Goal: Transaction & Acquisition: Book appointment/travel/reservation

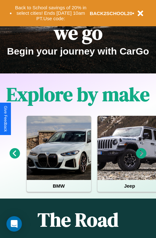
scroll to position [99, 0]
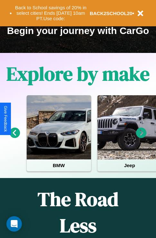
click at [141, 137] on icon at bounding box center [141, 133] width 11 height 11
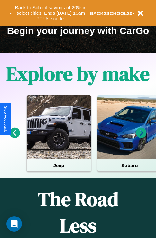
click at [141, 137] on icon at bounding box center [141, 133] width 11 height 11
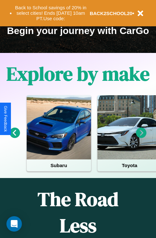
click at [141, 137] on icon at bounding box center [141, 133] width 11 height 11
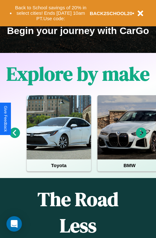
click at [141, 137] on icon at bounding box center [141, 133] width 11 height 11
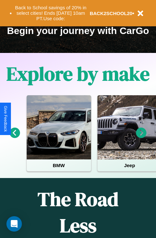
click at [141, 137] on icon at bounding box center [141, 133] width 11 height 11
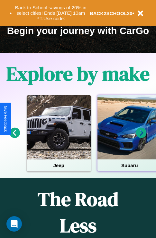
click at [129, 137] on div at bounding box center [129, 127] width 64 height 64
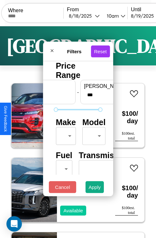
scroll to position [52, 20]
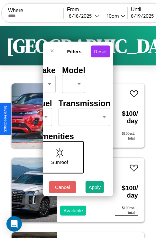
click at [83, 116] on body "CarGo Where From [DATE] 10am Until [DATE] 10am Become a Host Login Sign Up Dall…" at bounding box center [78, 132] width 156 height 265
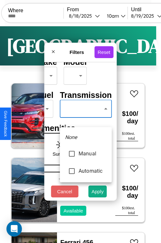
type input "*********"
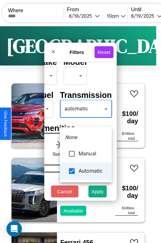
click at [85, 118] on div at bounding box center [80, 121] width 161 height 243
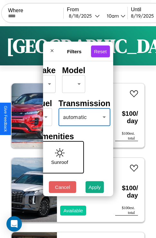
scroll to position [52, 13]
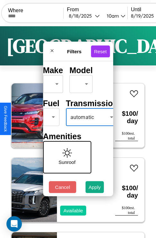
click at [50, 116] on body "CarGo Where From [DATE] 10am Until [DATE] 10am Become a Host Login Sign Up Dall…" at bounding box center [78, 132] width 156 height 265
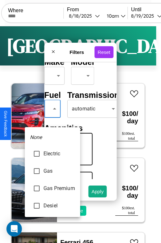
type input "***"
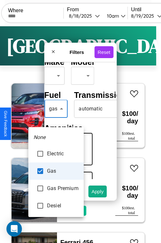
click at [56, 118] on div at bounding box center [80, 121] width 161 height 243
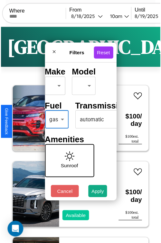
scroll to position [19, 13]
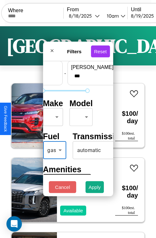
click at [52, 116] on body "CarGo Where From [DATE] 10am Until [DATE] 10am Become a Host Login Sign Up Dall…" at bounding box center [78, 132] width 156 height 265
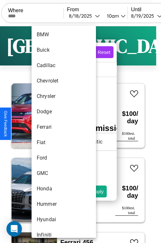
scroll to position [105, 0]
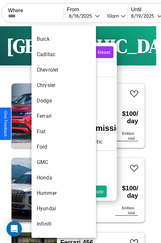
click at [51, 132] on li "Fiat" at bounding box center [63, 131] width 64 height 15
type input "****"
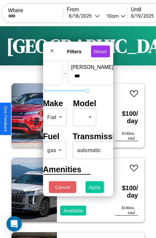
click at [95, 189] on button "Apply" at bounding box center [94, 187] width 19 height 12
